Goal: Transaction & Acquisition: Purchase product/service

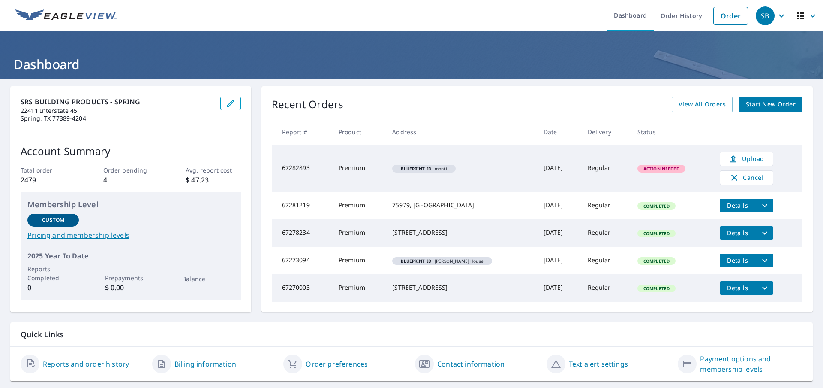
click at [746, 110] on link "Start New Order" at bounding box center [770, 104] width 63 height 16
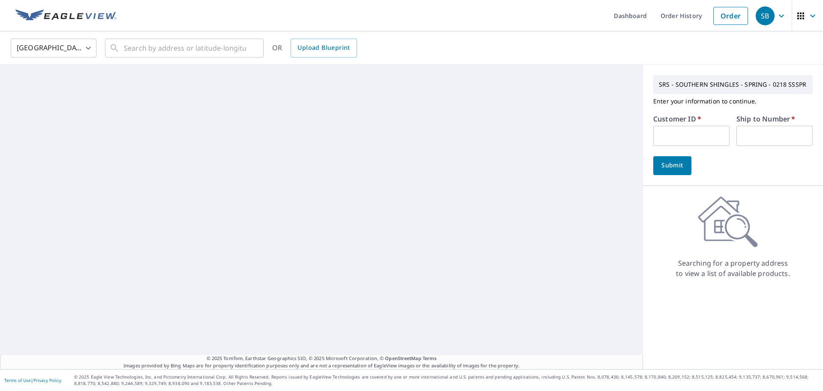
click at [675, 128] on input "text" at bounding box center [691, 136] width 76 height 20
type input "PRE218"
click at [736, 143] on input "text" at bounding box center [774, 136] width 76 height 20
type input "1"
click at [670, 166] on span "Submit" at bounding box center [672, 165] width 24 height 11
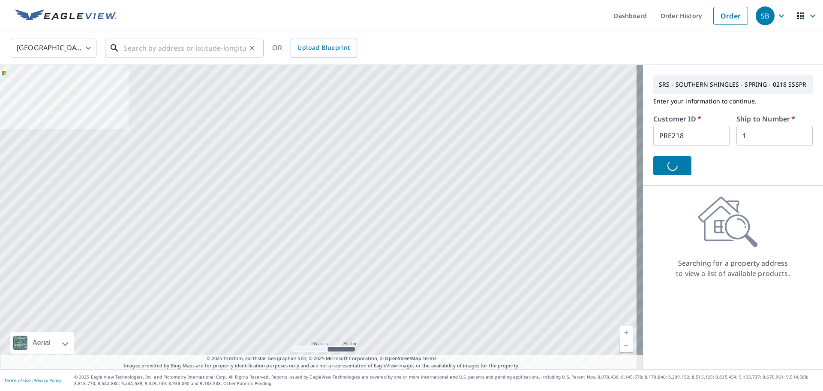
click at [198, 52] on input "text" at bounding box center [185, 48] width 122 height 24
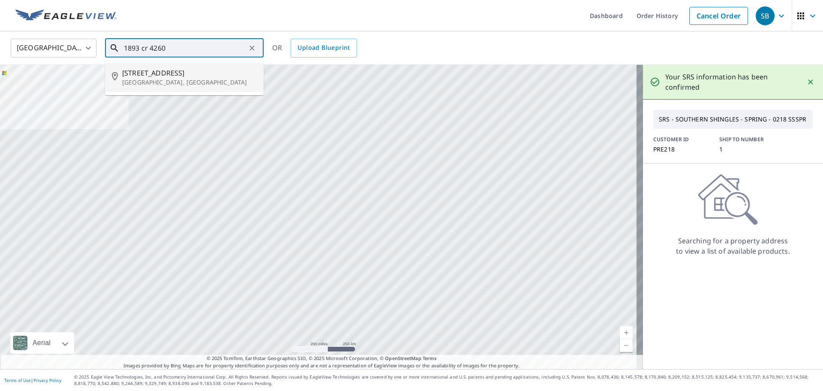
click at [180, 75] on span "[STREET_ADDRESS]" at bounding box center [189, 73] width 135 height 10
type input "[STREET_ADDRESS]"
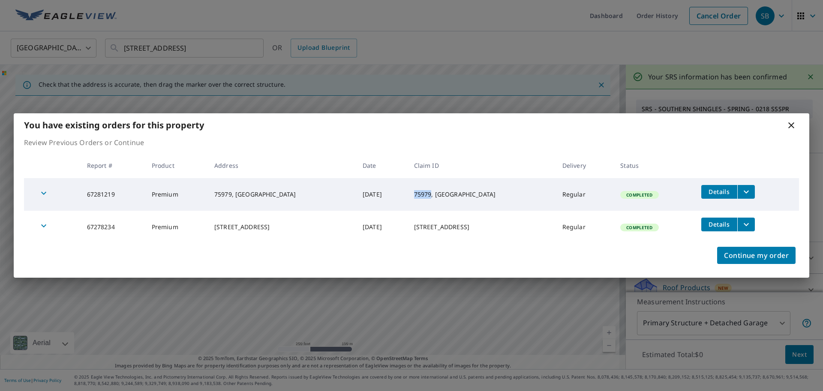
drag, startPoint x: 428, startPoint y: 192, endPoint x: 444, endPoint y: 193, distance: 15.9
click at [444, 193] on td "75979, [GEOGRAPHIC_DATA]" at bounding box center [481, 194] width 148 height 33
copy td "75979"
click at [250, 131] on div "You have existing orders for this property" at bounding box center [412, 125] width 796 height 24
click at [789, 124] on icon at bounding box center [791, 125] width 10 height 10
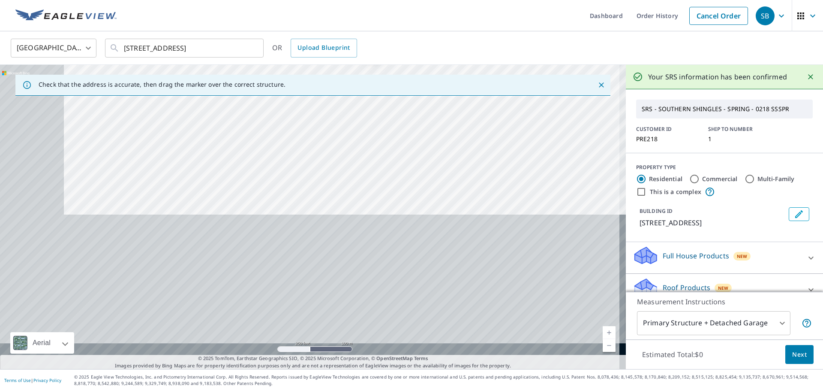
drag, startPoint x: 328, startPoint y: 290, endPoint x: 392, endPoint y: 136, distance: 167.0
click at [392, 136] on div "[STREET_ADDRESS]" at bounding box center [313, 217] width 626 height 304
click at [321, 233] on div "[STREET_ADDRESS]" at bounding box center [313, 217] width 626 height 304
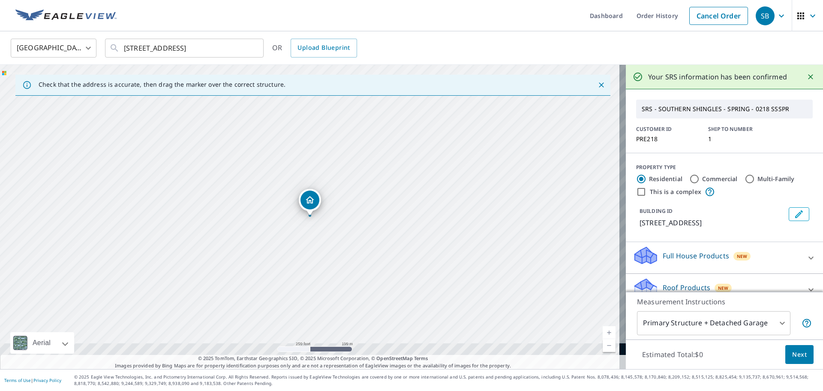
drag, startPoint x: 131, startPoint y: 48, endPoint x: 288, endPoint y: 48, distance: 157.3
click at [288, 48] on div "[GEOGRAPHIC_DATA] [GEOGRAPHIC_DATA] ​ [STREET_ADDRESS] ​ OR Upload Blueprint" at bounding box center [408, 48] width 808 height 20
drag, startPoint x: 123, startPoint y: 48, endPoint x: 282, endPoint y: 41, distance: 158.7
click at [283, 41] on div "[GEOGRAPHIC_DATA] [GEOGRAPHIC_DATA] ​ [STREET_ADDRESS] ​ OR Upload Blueprint" at bounding box center [408, 48] width 808 height 20
click at [133, 45] on input "[STREET_ADDRESS]" at bounding box center [185, 48] width 122 height 24
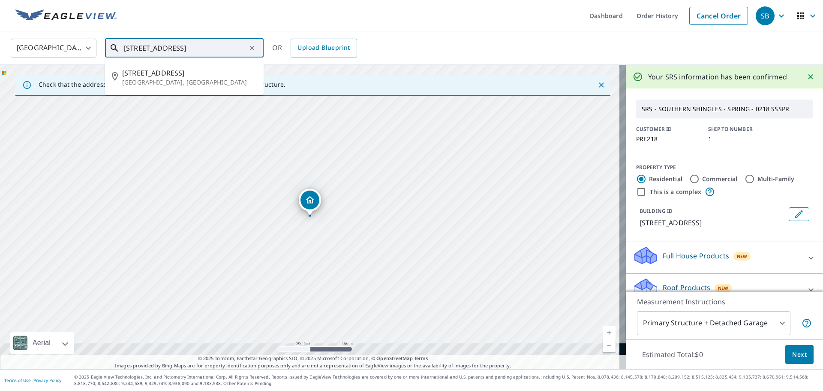
click at [133, 45] on input "[STREET_ADDRESS]" at bounding box center [185, 48] width 122 height 24
click at [126, 49] on input "[STREET_ADDRESS]" at bounding box center [185, 48] width 122 height 24
drag, startPoint x: 125, startPoint y: 48, endPoint x: 267, endPoint y: 48, distance: 142.7
click at [267, 48] on div "[GEOGRAPHIC_DATA] [GEOGRAPHIC_DATA] ​ [STREET_ADDRESS] ​ [STREET_ADDRESS] OR Up…" at bounding box center [408, 48] width 808 height 20
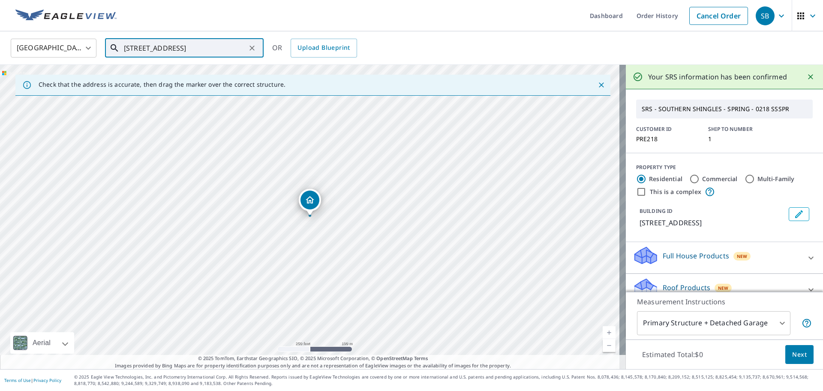
scroll to position [0, 0]
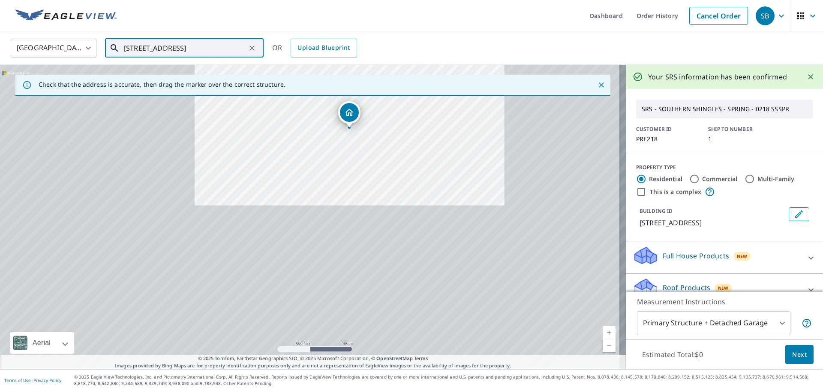
drag, startPoint x: 367, startPoint y: 185, endPoint x: 373, endPoint y: 167, distance: 18.7
click at [373, 167] on div "[STREET_ADDRESS]" at bounding box center [313, 217] width 626 height 304
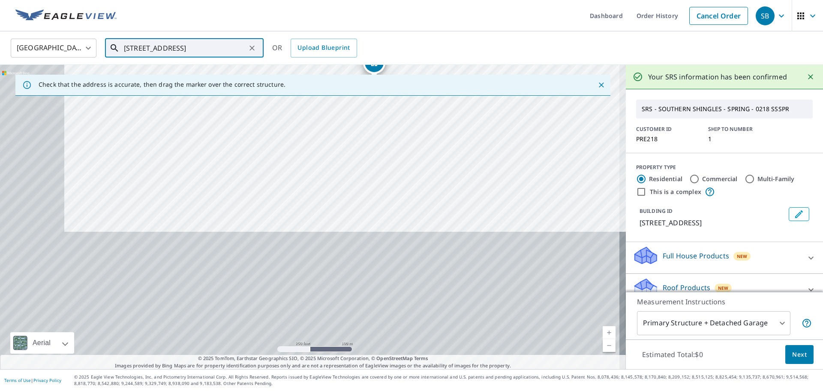
drag, startPoint x: 345, startPoint y: 239, endPoint x: 350, endPoint y: 271, distance: 32.1
click at [350, 271] on div "[STREET_ADDRESS]" at bounding box center [313, 217] width 626 height 304
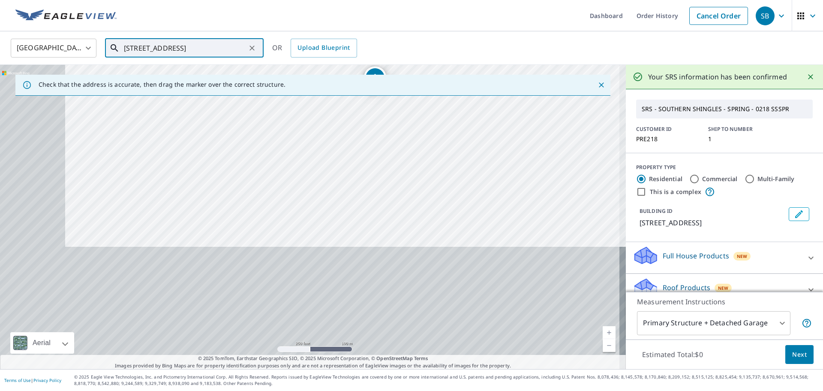
drag, startPoint x: 355, startPoint y: 159, endPoint x: 355, endPoint y: 231, distance: 72.0
click at [355, 235] on div "[STREET_ADDRESS]" at bounding box center [313, 217] width 626 height 304
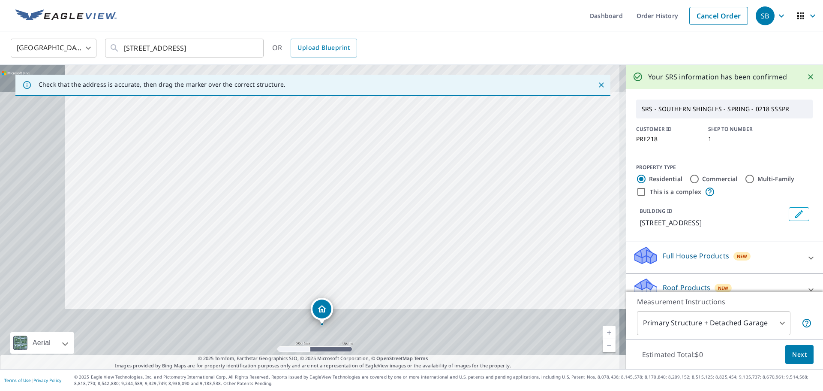
drag, startPoint x: 375, startPoint y: 141, endPoint x: 322, endPoint y: 310, distance: 176.6
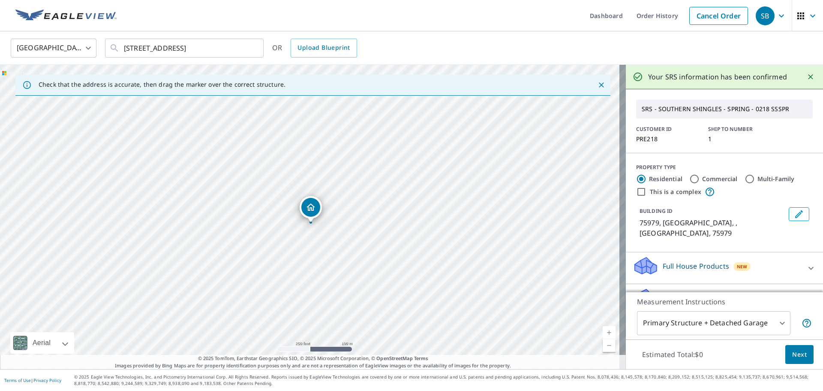
drag, startPoint x: 309, startPoint y: 201, endPoint x: 309, endPoint y: 208, distance: 6.9
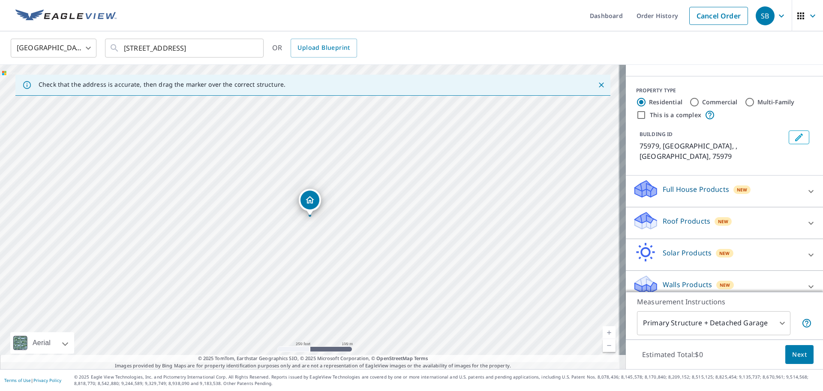
scroll to position [77, 0]
click at [678, 218] on div "Roof Products New" at bounding box center [717, 222] width 168 height 24
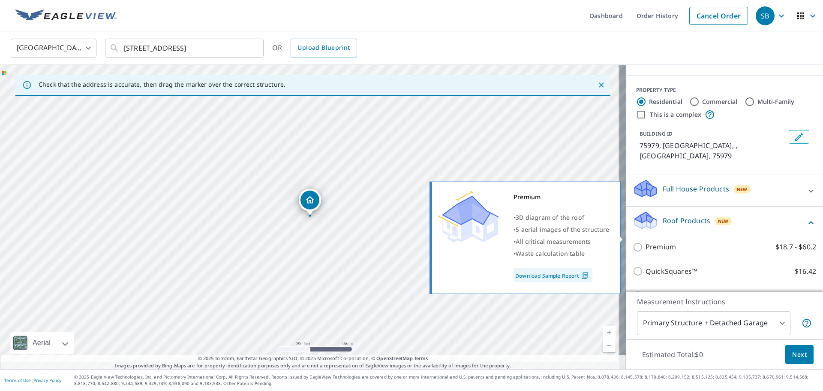
click at [667, 241] on p "Premium" at bounding box center [661, 246] width 30 height 11
click at [646, 242] on input "Premium $18.7 - $60.2" at bounding box center [639, 247] width 13 height 10
checkbox input "true"
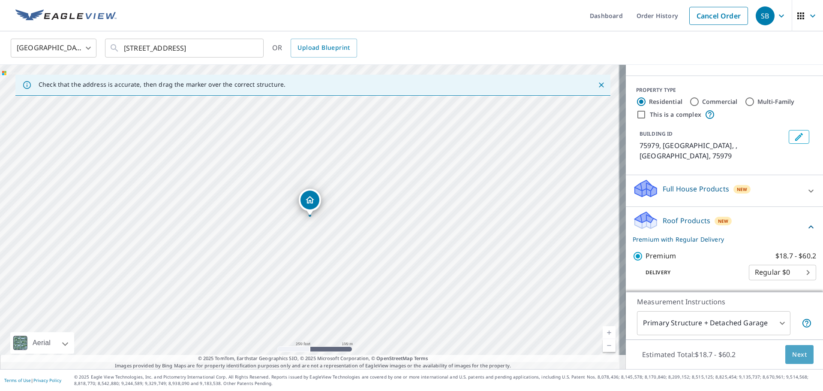
click at [797, 357] on span "Next" at bounding box center [799, 354] width 15 height 11
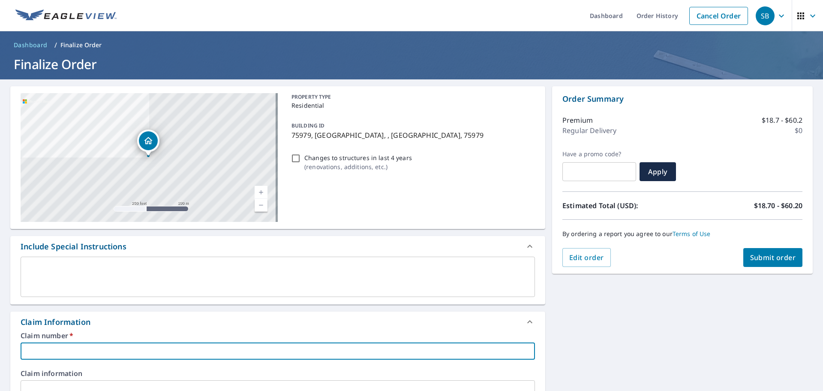
click at [113, 347] on input "text" at bounding box center [278, 350] width 514 height 17
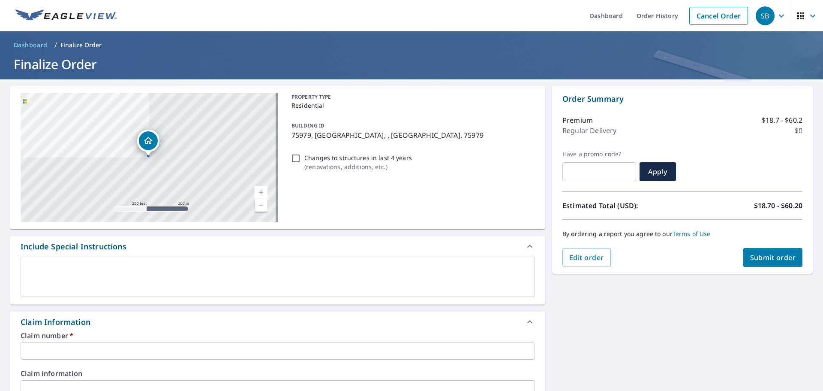
click at [294, 134] on p "75979, [GEOGRAPHIC_DATA], , [GEOGRAPHIC_DATA], 75979" at bounding box center [411, 135] width 240 height 10
checkbox input "true"
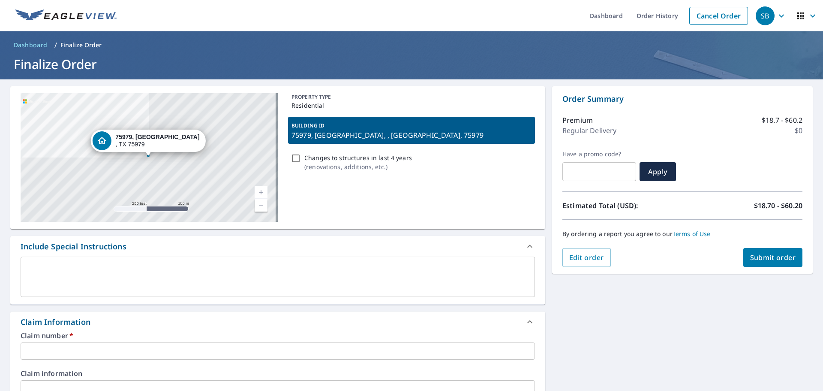
click at [87, 347] on input "text" at bounding box center [278, 350] width 514 height 17
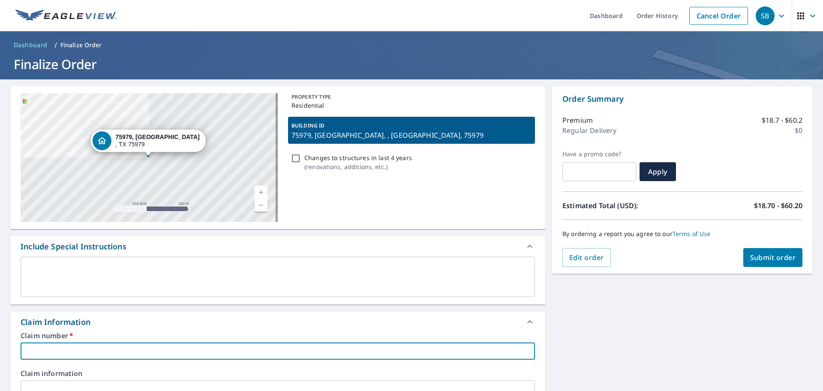
type input "1"
checkbox input "true"
type input "18"
checkbox input "true"
type input "189"
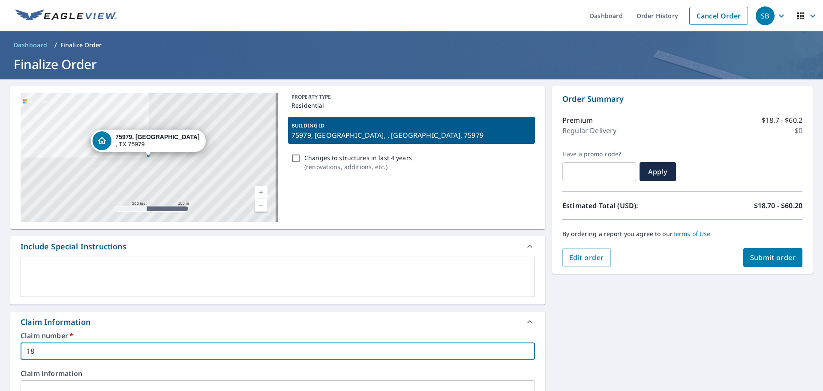
checkbox input "true"
type input "1893"
checkbox input "true"
type input "[STREET_ADDRESS]"
checkbox input "true"
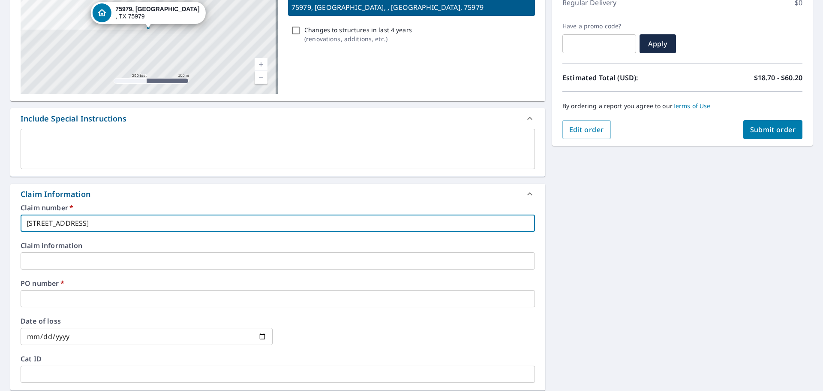
scroll to position [129, 0]
drag, startPoint x: 114, startPoint y: 226, endPoint x: 24, endPoint y: 220, distance: 90.2
click at [24, 220] on input "[STREET_ADDRESS]" at bounding box center [278, 221] width 514 height 17
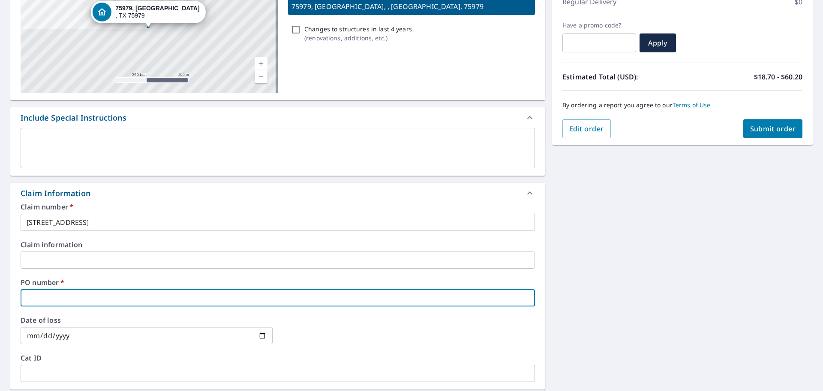
click at [54, 294] on input "text" at bounding box center [278, 297] width 514 height 17
paste input "[STREET_ADDRESS]"
type input "[STREET_ADDRESS]"
checkbox input "true"
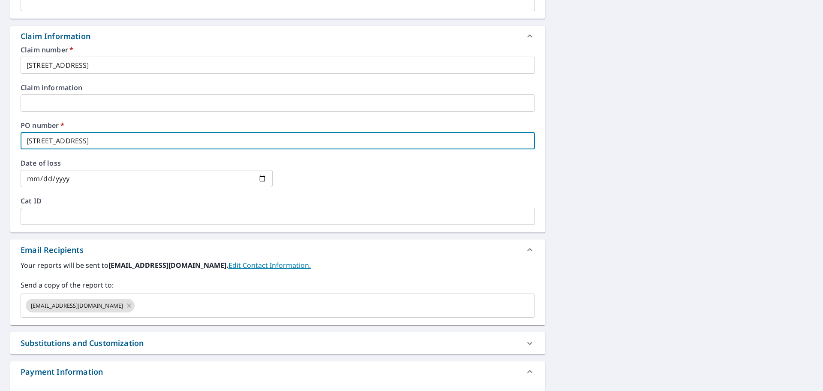
scroll to position [300, 0]
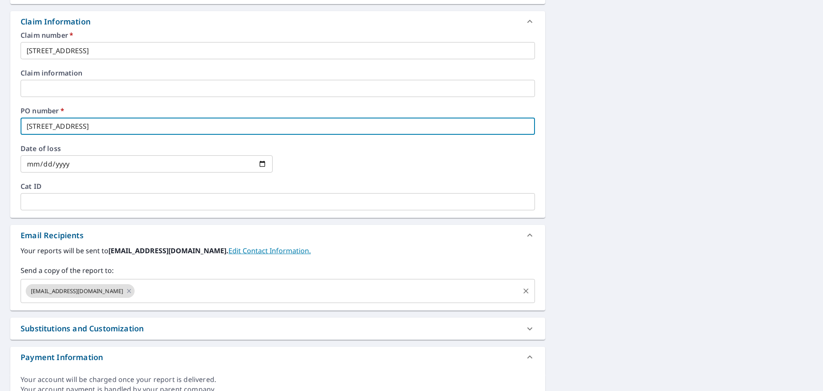
type input "[STREET_ADDRESS]"
click at [174, 290] on input "text" at bounding box center [327, 290] width 382 height 16
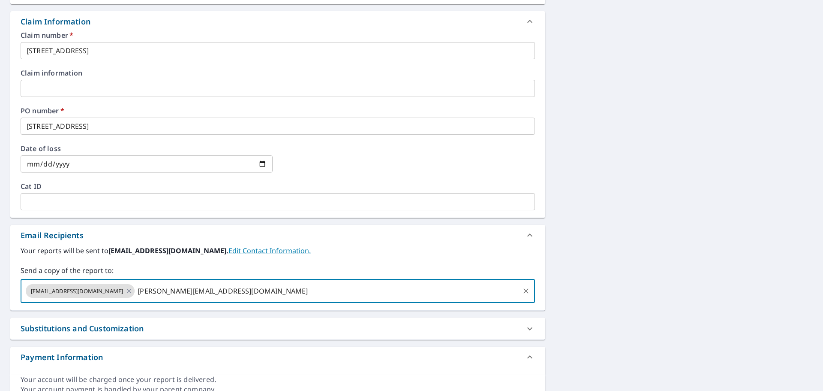
type input "[PERSON_NAME][EMAIL_ADDRESS][DOMAIN_NAME]"
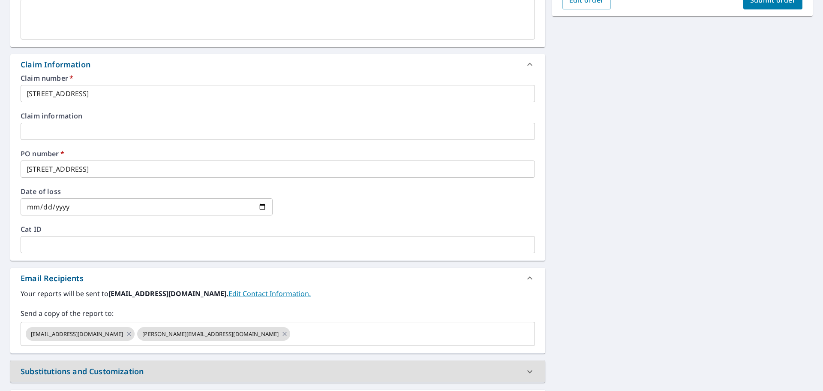
scroll to position [0, 0]
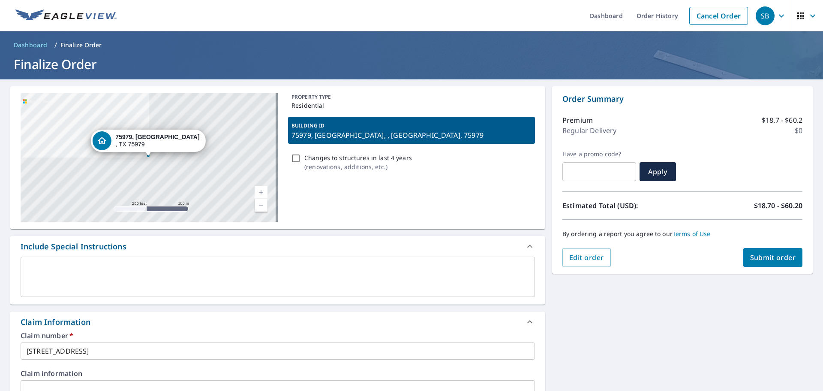
click at [747, 264] on button "Submit order" at bounding box center [773, 257] width 60 height 19
checkbox input "true"
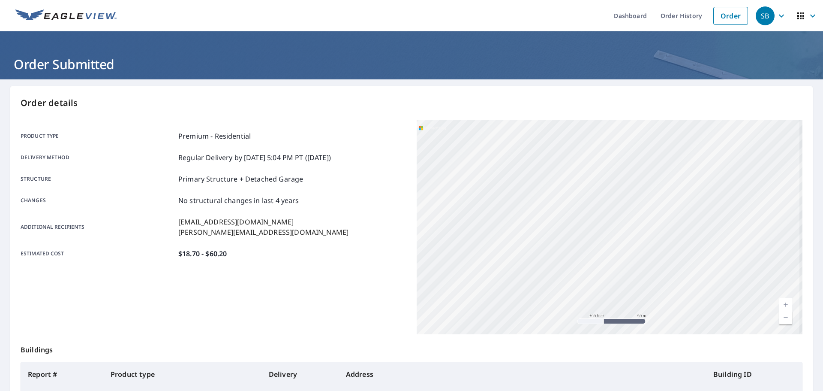
drag, startPoint x: 602, startPoint y: 224, endPoint x: 470, endPoint y: 185, distance: 137.7
click at [470, 185] on div "75979, [GEOGRAPHIC_DATA] , [GEOGRAPHIC_DATA] 75979" at bounding box center [610, 227] width 386 height 214
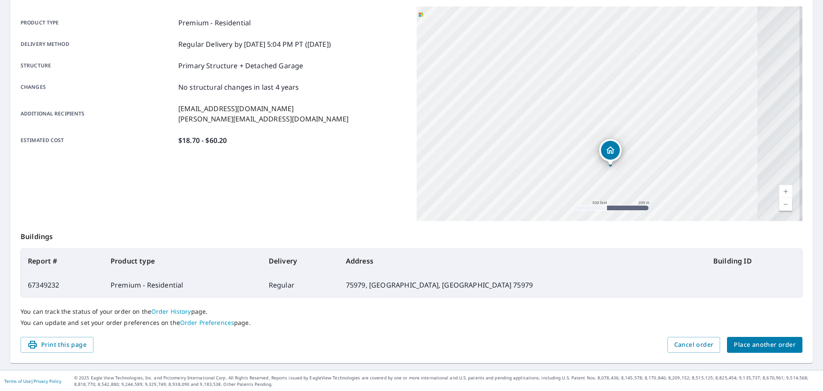
scroll to position [114, 0]
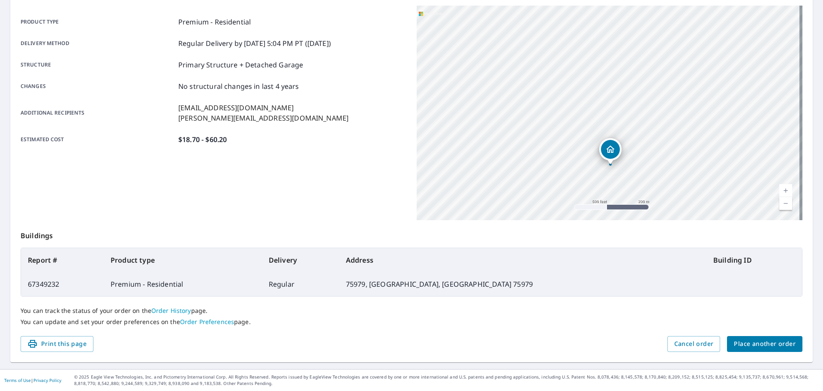
click at [152, 102] on div "Product type Premium - Residential Delivery method Regular Delivery by [DATE] 5…" at bounding box center [214, 81] width 386 height 128
drag, startPoint x: 183, startPoint y: 163, endPoint x: 220, endPoint y: 144, distance: 41.8
click at [183, 163] on div "Product type Premium - Residential Delivery method Regular Delivery by [DATE] 5…" at bounding box center [214, 113] width 386 height 214
